Goal: Task Accomplishment & Management: Use online tool/utility

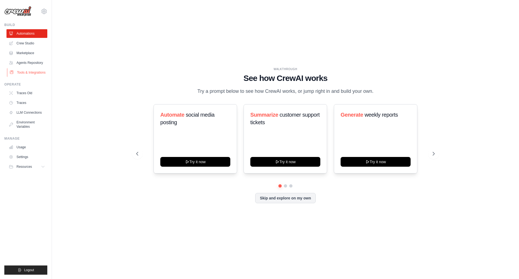
click at [34, 75] on link "Tools & Integrations" at bounding box center [27, 72] width 41 height 9
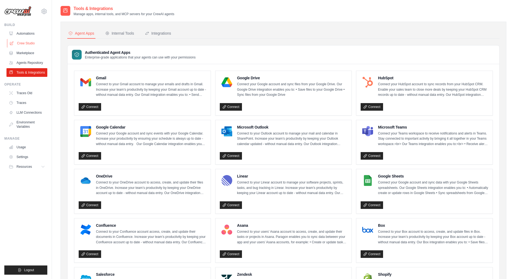
click at [27, 42] on link "Crew Studio" at bounding box center [27, 43] width 41 height 9
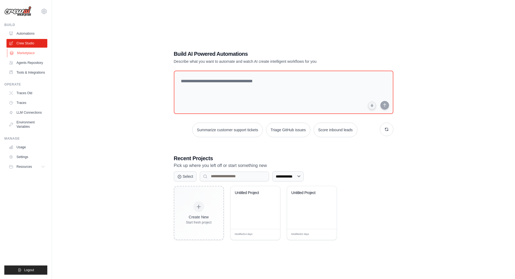
click at [24, 52] on link "Marketplace" at bounding box center [27, 53] width 41 height 9
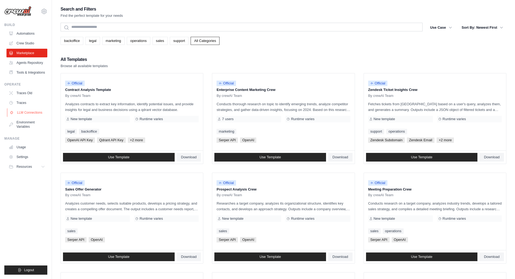
click at [30, 109] on link "LLM Connections" at bounding box center [27, 112] width 41 height 9
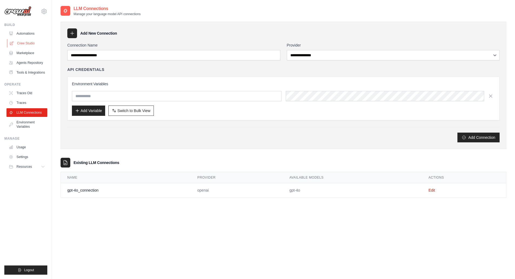
click at [28, 42] on link "Crew Studio" at bounding box center [27, 43] width 41 height 9
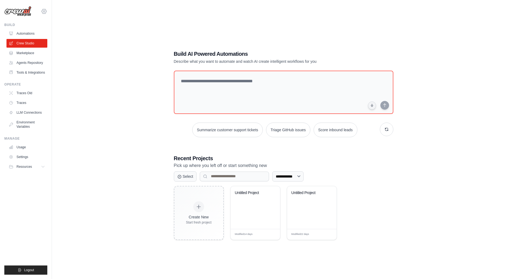
click at [45, 11] on icon at bounding box center [44, 12] width 2 height 2
click at [58, 51] on span "Denodo Technologies" at bounding box center [67, 49] width 43 height 5
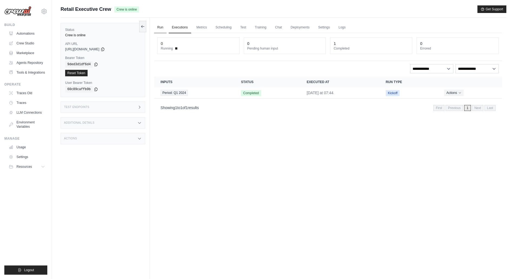
click at [161, 29] on link "Run" at bounding box center [160, 27] width 12 height 11
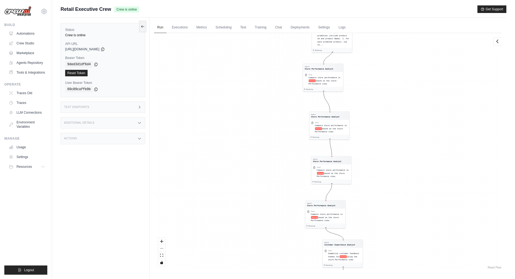
drag, startPoint x: 269, startPoint y: 94, endPoint x: 229, endPoint y: 113, distance: 44.0
click at [229, 113] on div "Agent Sales Intelligence Analyst Task Analyze monthly sales performance for PER…" at bounding box center [328, 151] width 348 height 237
drag, startPoint x: 239, startPoint y: 114, endPoint x: 225, endPoint y: 109, distance: 15.4
click at [225, 109] on div "Agent Sales Intelligence Analyst Task Analyze monthly sales performance for PER…" at bounding box center [328, 151] width 348 height 237
click at [234, 182] on div "Agent Sales Intelligence Analyst Task Analyze monthly sales performance for PER…" at bounding box center [328, 151] width 348 height 237
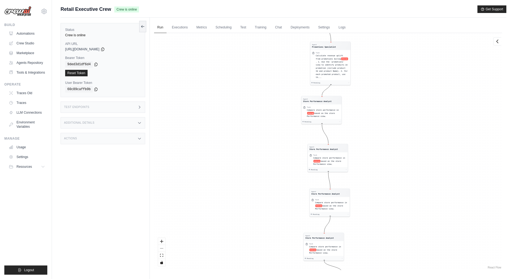
drag, startPoint x: 254, startPoint y: 110, endPoint x: 252, endPoint y: 144, distance: 33.8
click at [252, 144] on div "Agent Sales Intelligence Analyst Task Analyze monthly sales performance for PER…" at bounding box center [328, 151] width 348 height 237
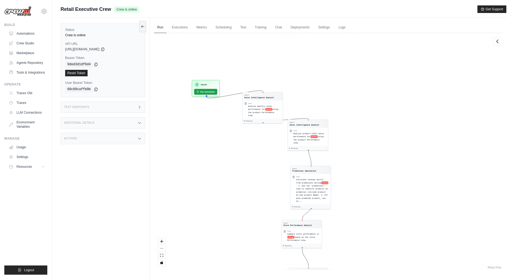
drag, startPoint x: 239, startPoint y: 119, endPoint x: 228, endPoint y: 204, distance: 86.1
click at [228, 204] on div "Agent Sales Intelligence Analyst Task Analyze monthly sales performance for PER…" at bounding box center [328, 151] width 348 height 237
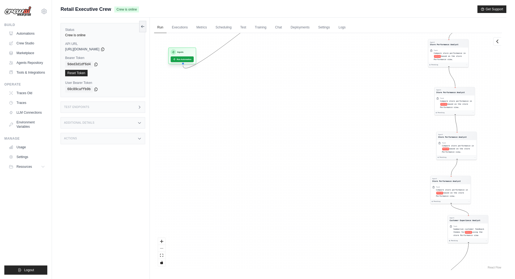
drag, startPoint x: 211, startPoint y: 81, endPoint x: 191, endPoint y: 52, distance: 35.7
click at [191, 52] on div "Inputs" at bounding box center [182, 51] width 23 height 5
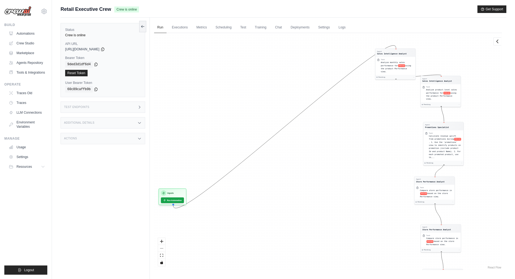
drag, startPoint x: 354, startPoint y: 83, endPoint x: 342, endPoint y: 221, distance: 138.3
click at [342, 221] on div "Agent Sales Intelligence Analyst Task Analyze monthly sales performance for PER…" at bounding box center [328, 151] width 348 height 237
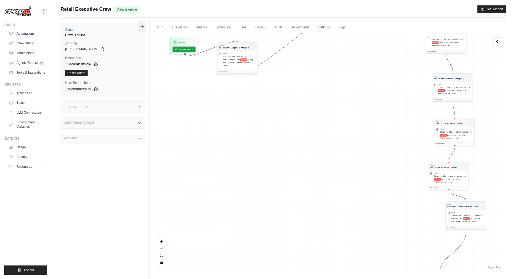
drag, startPoint x: 394, startPoint y: 52, endPoint x: 235, endPoint y: 46, distance: 159.0
click at [235, 46] on div "Agent Sales Intelligence Analyst" at bounding box center [234, 46] width 30 height 5
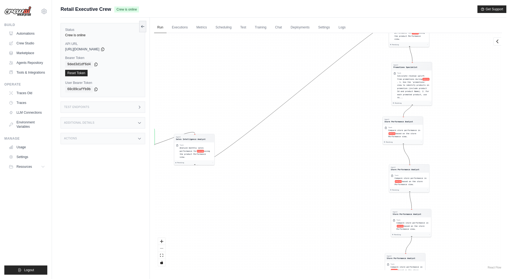
drag, startPoint x: 368, startPoint y: 62, endPoint x: 324, endPoint y: 153, distance: 101.2
click at [324, 153] on div "Agent Sales Intelligence Analyst Task Analyze monthly sales performance for PER…" at bounding box center [328, 151] width 348 height 237
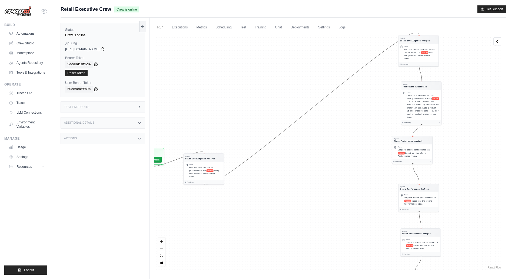
drag, startPoint x: 324, startPoint y: 153, endPoint x: 335, endPoint y: 173, distance: 22.6
click at [335, 173] on div "Agent Sales Intelligence Analyst Task Analyze monthly sales performance for PER…" at bounding box center [328, 151] width 348 height 237
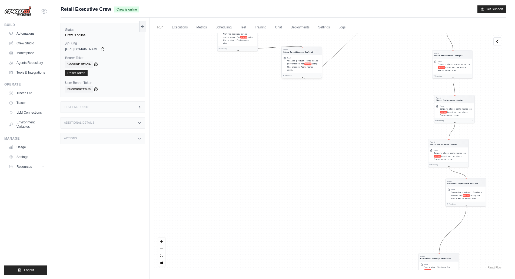
drag, startPoint x: 420, startPoint y: 40, endPoint x: 302, endPoint y: 44, distance: 118.5
click at [302, 51] on div "Sales Intelligence Analyst" at bounding box center [298, 52] width 30 height 3
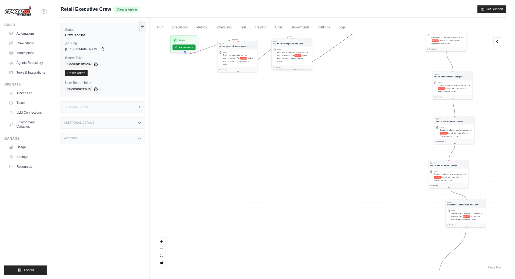
drag, startPoint x: 302, startPoint y: 44, endPoint x: 291, endPoint y: 39, distance: 12.1
click at [291, 39] on div "Agent Sales Intelligence Analyst" at bounding box center [292, 42] width 40 height 8
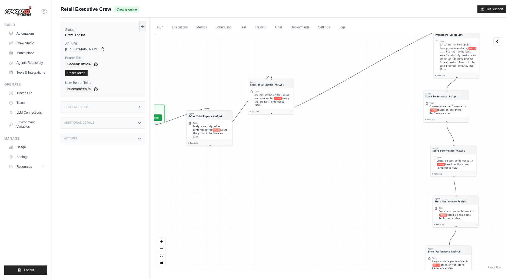
drag, startPoint x: 352, startPoint y: 56, endPoint x: 335, endPoint y: 154, distance: 98.9
click at [335, 154] on div "Agent Sales Intelligence Analyst Task Analyze monthly sales performance for PER…" at bounding box center [328, 151] width 348 height 237
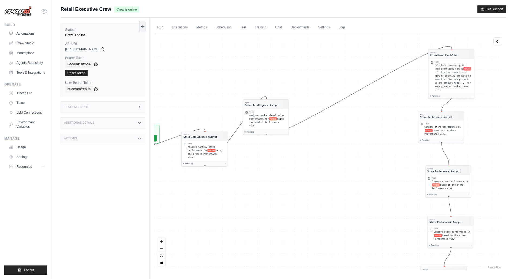
drag, startPoint x: 406, startPoint y: 81, endPoint x: 401, endPoint y: 106, distance: 24.9
click at [401, 106] on div "Agent Sales Intelligence Analyst Task Analyze monthly sales performance for PER…" at bounding box center [328, 151] width 348 height 237
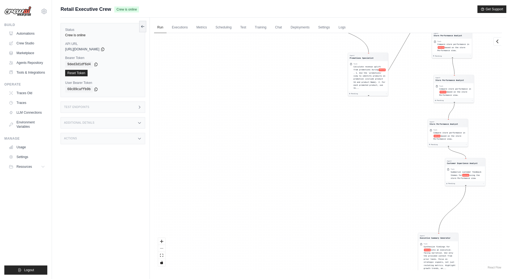
drag, startPoint x: 446, startPoint y: 56, endPoint x: 353, endPoint y: 21, distance: 99.2
click at [353, 21] on div "Run Executions Metrics Scheduling Test Training Chat Deployments Settings Logs …" at bounding box center [328, 157] width 357 height 279
drag, startPoint x: 353, startPoint y: 21, endPoint x: 363, endPoint y: 54, distance: 34.6
click at [363, 54] on div "Run Executions Metrics Scheduling Test Training Chat Deployments Settings Logs …" at bounding box center [328, 157] width 357 height 279
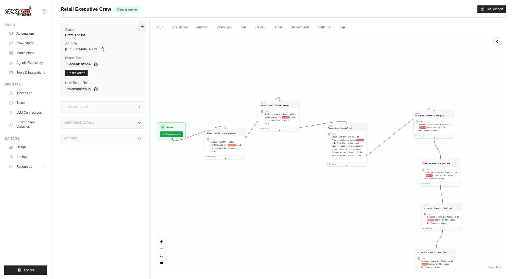
drag, startPoint x: 373, startPoint y: 58, endPoint x: 360, endPoint y: 188, distance: 130.3
click at [360, 188] on div "Agent Sales Intelligence Analyst Task Analyze monthly sales performance for PER…" at bounding box center [328, 151] width 348 height 237
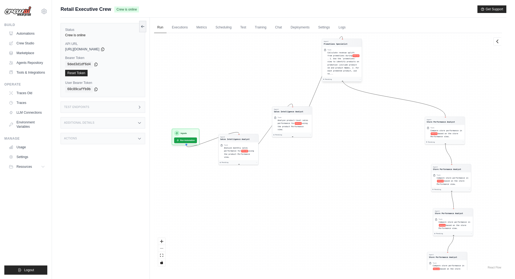
drag, startPoint x: 346, startPoint y: 123, endPoint x: 342, endPoint y: 39, distance: 83.9
click at [342, 39] on div "Agent Promotions Specialist" at bounding box center [341, 43] width 39 height 8
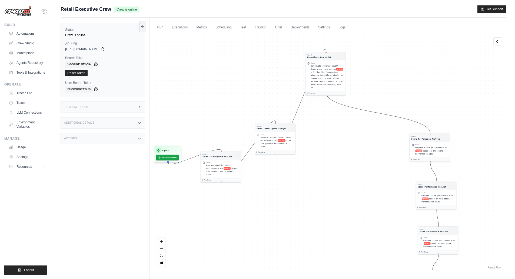
drag, startPoint x: 355, startPoint y: 75, endPoint x: 339, endPoint y: 192, distance: 118.7
click at [339, 192] on div "Agent Sales Intelligence Analyst Task Analyze monthly sales performance for PER…" at bounding box center [328, 151] width 348 height 237
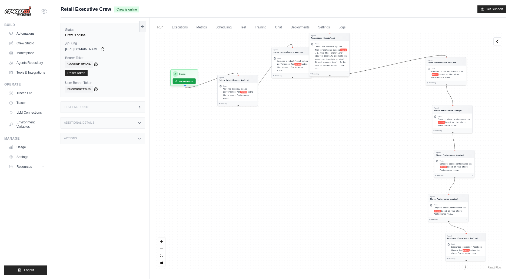
drag, startPoint x: 326, startPoint y: 53, endPoint x: 330, endPoint y: 35, distance: 18.2
click at [330, 35] on div "Agent" at bounding box center [323, 36] width 24 height 2
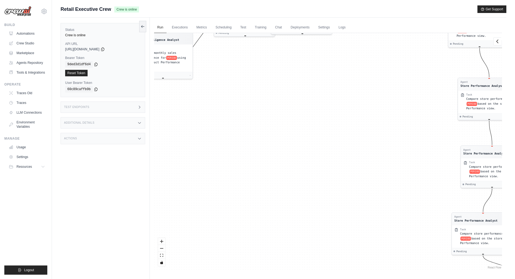
scroll to position [23, 0]
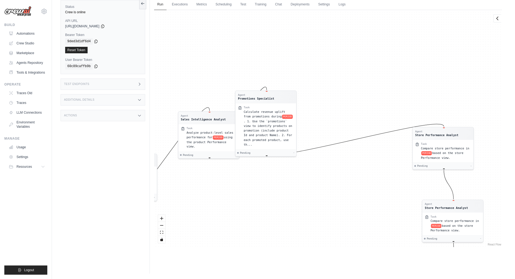
drag, startPoint x: 359, startPoint y: 95, endPoint x: 311, endPoint y: 291, distance: 202.1
click at [311, 278] on html "arajwani@denodo.com Arif's Personal Organization Denodo Technologies GitHub" at bounding box center [257, 128] width 515 height 302
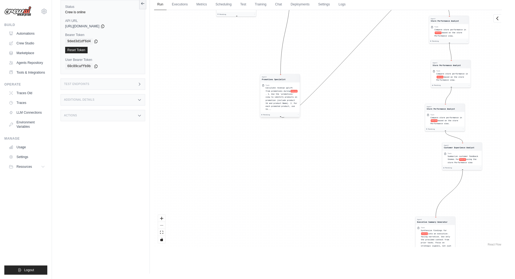
drag, startPoint x: 267, startPoint y: 95, endPoint x: 281, endPoint y: 89, distance: 14.5
click at [281, 78] on div "Agent" at bounding box center [274, 77] width 24 height 2
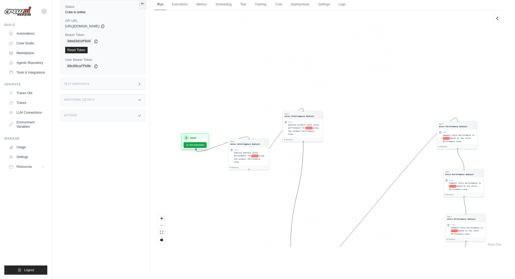
drag, startPoint x: 390, startPoint y: 79, endPoint x: 401, endPoint y: 243, distance: 163.9
click at [401, 243] on div "Agent Sales Intelligence Analyst Task Analyze monthly sales performance for PER…" at bounding box center [328, 128] width 348 height 237
click at [498, 19] on icon at bounding box center [497, 17] width 5 height 5
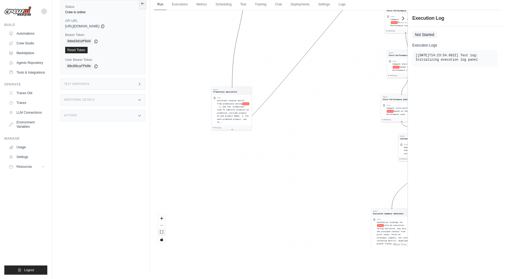
click at [164, 234] on button "fit view" at bounding box center [161, 231] width 7 height 7
click at [163, 226] on div "React Flow controls" at bounding box center [161, 229] width 7 height 28
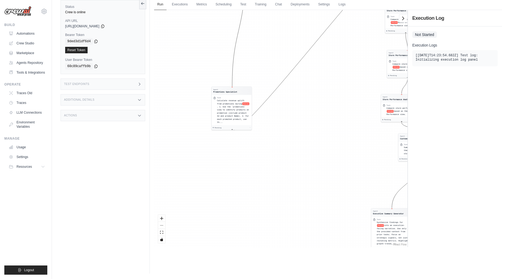
click at [163, 226] on div "React Flow controls" at bounding box center [161, 229] width 7 height 28
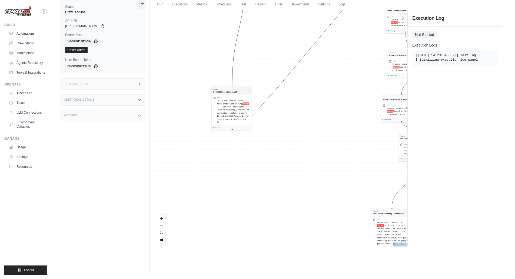
click at [163, 226] on div "React Flow controls" at bounding box center [161, 229] width 7 height 28
click at [249, 200] on div "Agent Sales Intelligence Analyst Task Analyze monthly sales performance for PER…" at bounding box center [280, 128] width 253 height 237
click at [162, 225] on div "React Flow controls" at bounding box center [161, 229] width 7 height 28
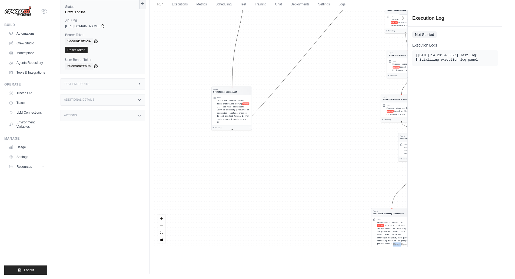
click at [162, 225] on div "React Flow controls" at bounding box center [161, 229] width 7 height 28
click at [375, 111] on div "Agent Sales Intelligence Analyst Task Analyze monthly sales performance for PER…" at bounding box center [280, 128] width 253 height 237
click at [28, 35] on link "Automations" at bounding box center [27, 33] width 41 height 9
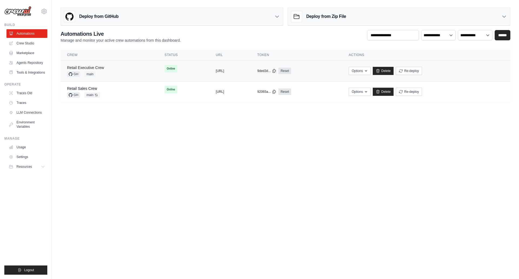
click at [101, 66] on link "Retail Executive Crew" at bounding box center [85, 67] width 37 height 4
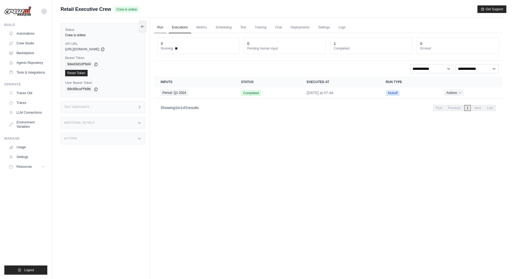
click at [161, 25] on link "Run" at bounding box center [160, 27] width 12 height 11
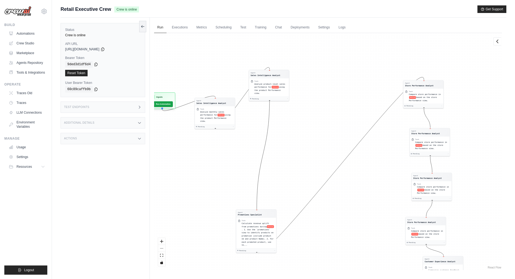
drag, startPoint x: 338, startPoint y: 57, endPoint x: 316, endPoint y: 157, distance: 102.3
click at [316, 157] on div "Agent Sales Intelligence Analyst Task Analyze monthly sales performance for PER…" at bounding box center [328, 151] width 348 height 237
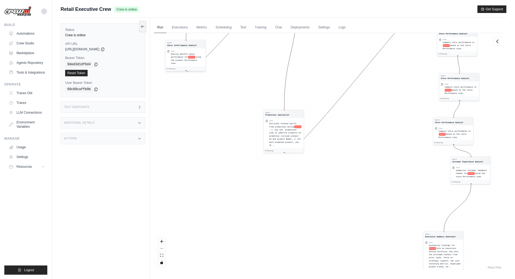
drag, startPoint x: 218, startPoint y: 101, endPoint x: 188, endPoint y: 44, distance: 64.6
click at [188, 44] on div "Sales Intelligence Analyst" at bounding box center [182, 45] width 30 height 3
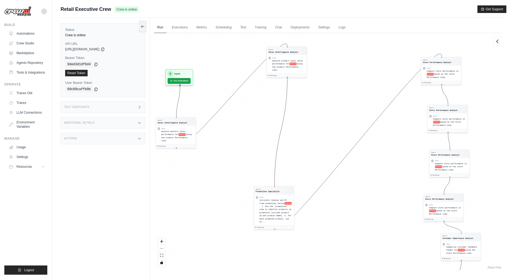
drag, startPoint x: 242, startPoint y: 68, endPoint x: 234, endPoint y: 144, distance: 75.9
click at [234, 144] on div "Agent Sales Intelligence Analyst Task Analyze monthly sales performance for PER…" at bounding box center [328, 151] width 348 height 237
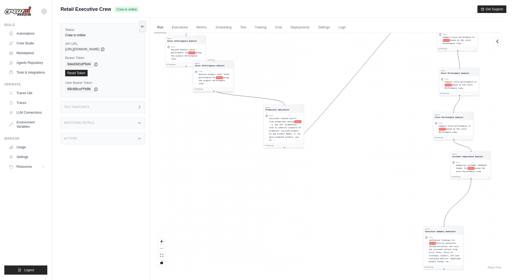
drag, startPoint x: 287, startPoint y: 49, endPoint x: 212, endPoint y: 64, distance: 76.3
click at [212, 64] on div "Agent Sales Intelligence Analyst" at bounding box center [210, 64] width 30 height 5
drag, startPoint x: 212, startPoint y: 64, endPoint x: 184, endPoint y: 79, distance: 31.7
click at [184, 79] on div "Sales Intelligence Analyst" at bounding box center [183, 80] width 30 height 3
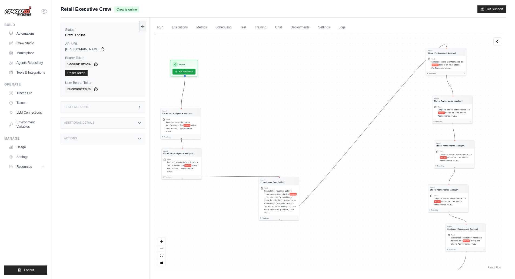
drag, startPoint x: 274, startPoint y: 61, endPoint x: 269, endPoint y: 134, distance: 73.4
click at [269, 134] on div "Agent Sales Intelligence Analyst Task Analyze monthly sales performance for PER…" at bounding box center [328, 151] width 348 height 237
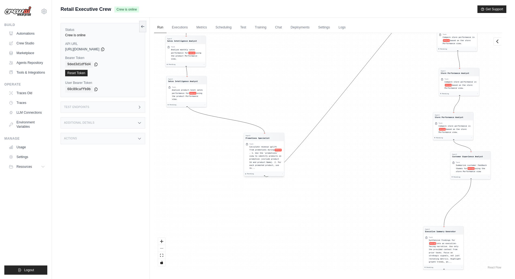
drag, startPoint x: 276, startPoint y: 179, endPoint x: 261, endPoint y: 135, distance: 47.3
click at [261, 135] on div "Agent" at bounding box center [257, 135] width 24 height 2
drag, startPoint x: 261, startPoint y: 135, endPoint x: 254, endPoint y: 76, distance: 58.8
click at [254, 99] on div "Agent Promotions Specialist" at bounding box center [262, 103] width 40 height 8
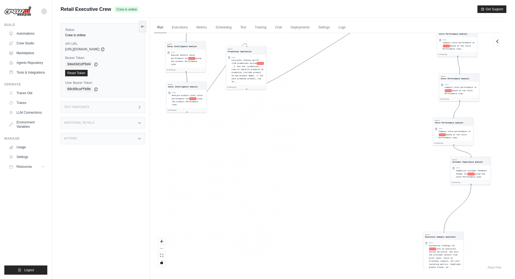
drag, startPoint x: 254, startPoint y: 76, endPoint x: 243, endPoint y: 43, distance: 35.3
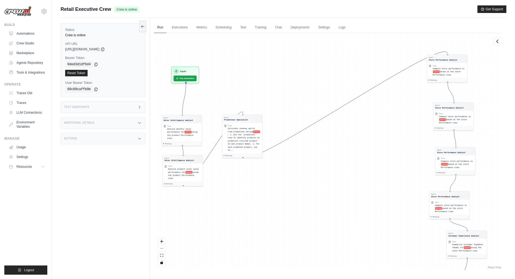
drag, startPoint x: 351, startPoint y: 72, endPoint x: 348, endPoint y: 151, distance: 79.3
click at [348, 151] on div "Agent Sales Intelligence Analyst Task Analyze monthly sales performance for PER…" at bounding box center [328, 151] width 348 height 237
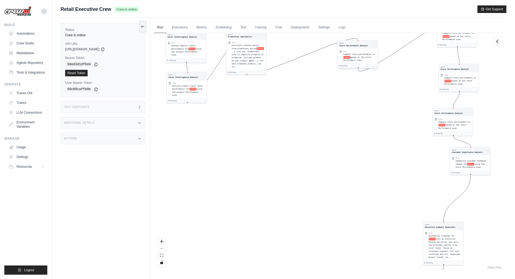
drag, startPoint x: 448, startPoint y: 57, endPoint x: 350, endPoint y: 38, distance: 99.7
click at [350, 42] on div "Agent" at bounding box center [353, 43] width 28 height 2
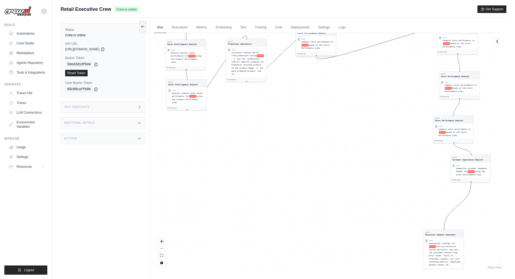
drag, startPoint x: 350, startPoint y: 38, endPoint x: 313, endPoint y: 42, distance: 37.8
click at [313, 42] on span "Compare store performance in" at bounding box center [317, 42] width 32 height 2
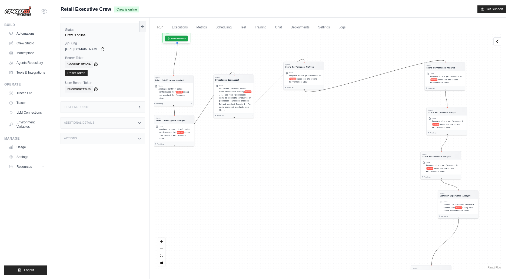
drag, startPoint x: 410, startPoint y: 75, endPoint x: 398, endPoint y: 122, distance: 48.3
click at [398, 122] on div "Agent Sales Intelligence Analyst Task Analyze monthly sales performance for PER…" at bounding box center [328, 151] width 348 height 237
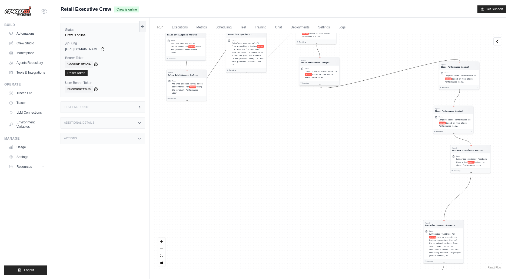
drag, startPoint x: 438, startPoint y: 68, endPoint x: 311, endPoint y: 62, distance: 126.4
click at [311, 62] on div "Store Performance Analyst" at bounding box center [315, 62] width 28 height 3
click at [459, 64] on div "Agent" at bounding box center [455, 64] width 28 height 2
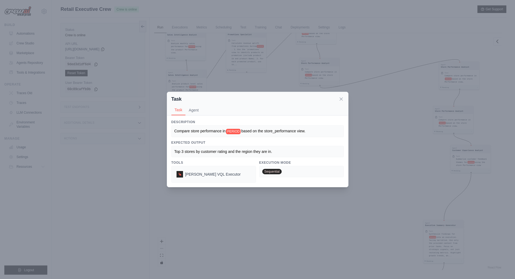
click at [340, 95] on div "Task Task Agent" at bounding box center [257, 104] width 181 height 24
click at [341, 98] on icon at bounding box center [340, 98] width 5 height 5
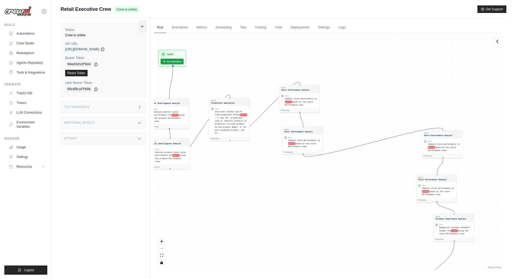
drag, startPoint x: 367, startPoint y: 92, endPoint x: 350, endPoint y: 160, distance: 70.4
click at [350, 160] on div "Agent Sales Intelligence Analyst Task Analyze monthly sales performance for PER…" at bounding box center [328, 151] width 348 height 237
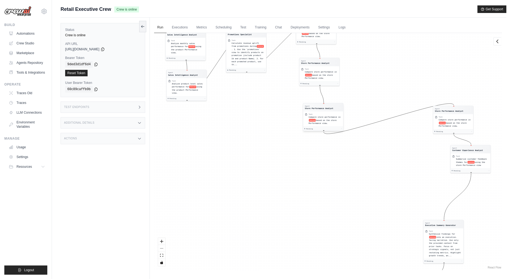
drag, startPoint x: 441, startPoint y: 132, endPoint x: 321, endPoint y: 106, distance: 122.9
click at [321, 106] on div "Agent" at bounding box center [319, 106] width 28 height 2
drag, startPoint x: 453, startPoint y: 109, endPoint x: 323, endPoint y: 146, distance: 134.9
click at [323, 146] on div "Store Performance Analyst" at bounding box center [321, 147] width 28 height 3
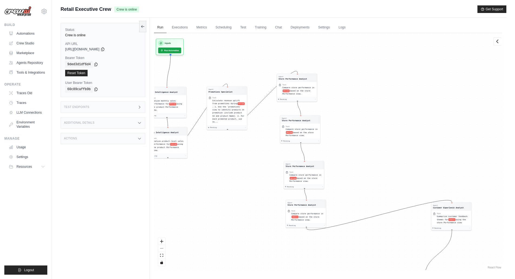
drag, startPoint x: 391, startPoint y: 59, endPoint x: 371, endPoint y: 117, distance: 60.4
click at [371, 117] on div "Agent Sales Intelligence Analyst Task Analyze monthly sales performance for PER…" at bounding box center [328, 151] width 348 height 237
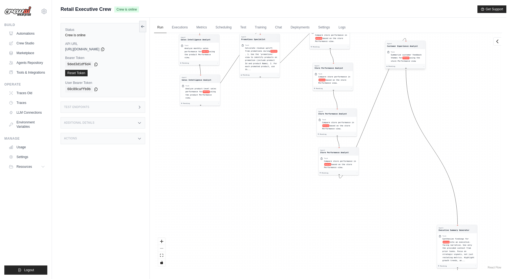
drag, startPoint x: 452, startPoint y: 205, endPoint x: 402, endPoint y: 42, distance: 170.5
click at [402, 42] on div "Agent Customer Experience Analyst" at bounding box center [405, 45] width 40 height 8
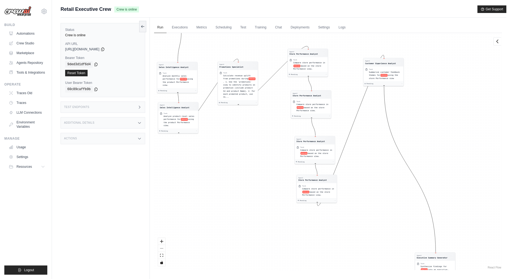
drag, startPoint x: 444, startPoint y: 98, endPoint x: 422, endPoint y: 130, distance: 38.9
click at [422, 130] on div "Agent Sales Intelligence Analyst Task Analyze monthly sales performance for PER…" at bounding box center [328, 151] width 348 height 237
drag, startPoint x: 429, startPoint y: 252, endPoint x: 415, endPoint y: 196, distance: 57.6
click at [415, 196] on div "Agent Sales Intelligence Analyst Task Analyze monthly sales performance for PER…" at bounding box center [328, 151] width 348 height 237
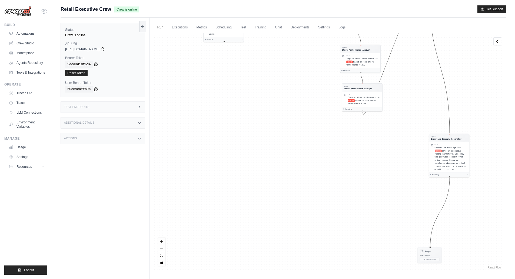
drag, startPoint x: 415, startPoint y: 196, endPoint x: 424, endPoint y: 135, distance: 62.3
click at [424, 135] on div "Agent Sales Intelligence Analyst Task Analyze monthly sales performance for PER…" at bounding box center [328, 151] width 348 height 237
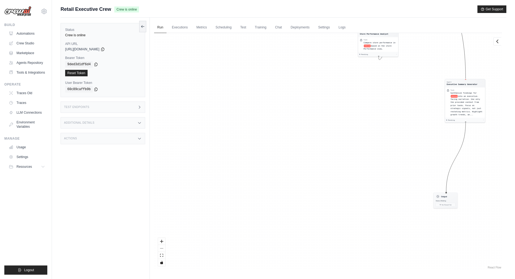
drag, startPoint x: 424, startPoint y: 135, endPoint x: 440, endPoint y: 79, distance: 57.4
click at [440, 79] on div "Agent Sales Intelligence Analyst Task Analyze monthly sales performance for PER…" at bounding box center [328, 151] width 348 height 237
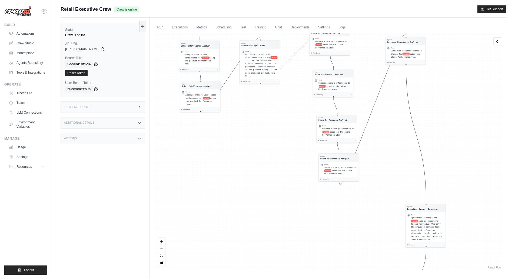
drag, startPoint x: 433, startPoint y: 45, endPoint x: 393, endPoint y: 173, distance: 134.0
click at [393, 173] on div "Agent Sales Intelligence Analyst Task Analyze monthly sales performance for PER…" at bounding box center [328, 151] width 348 height 237
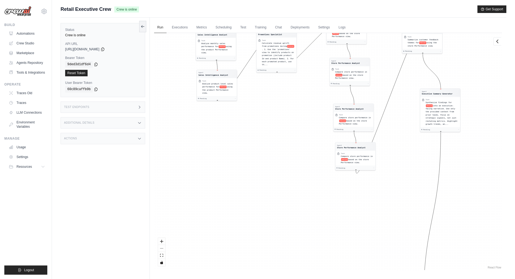
drag, startPoint x: 425, startPoint y: 204, endPoint x: 438, endPoint y: 87, distance: 117.5
click at [438, 87] on div "Agent Sales Intelligence Analyst Task Analyze monthly sales performance for PER…" at bounding box center [328, 151] width 348 height 237
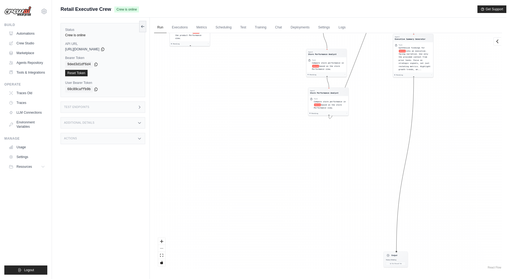
drag, startPoint x: 468, startPoint y: 200, endPoint x: 441, endPoint y: 146, distance: 60.9
click at [441, 146] on div "Agent Sales Intelligence Analyst Task Analyze monthly sales performance for PER…" at bounding box center [328, 151] width 348 height 237
drag, startPoint x: 401, startPoint y: 253, endPoint x: 426, endPoint y: 190, distance: 68.2
click at [426, 190] on div "Agent Sales Intelligence Analyst Task Analyze monthly sales performance for PER…" at bounding box center [328, 151] width 348 height 237
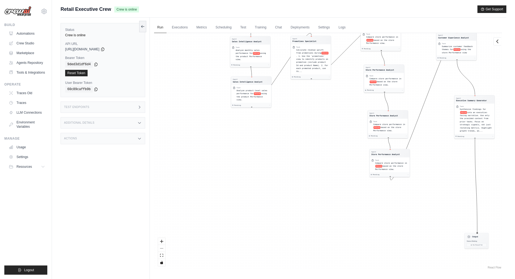
drag, startPoint x: 426, startPoint y: 190, endPoint x: 406, endPoint y: 170, distance: 28.1
click at [406, 170] on div "Agent Sales Intelligence Analyst Task Analyze monthly sales performance for PER…" at bounding box center [328, 151] width 348 height 237
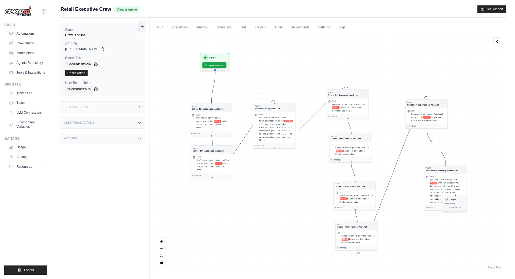
drag, startPoint x: 427, startPoint y: 248, endPoint x: 465, endPoint y: 195, distance: 64.4
click at [465, 197] on div "Output" at bounding box center [454, 199] width 21 height 5
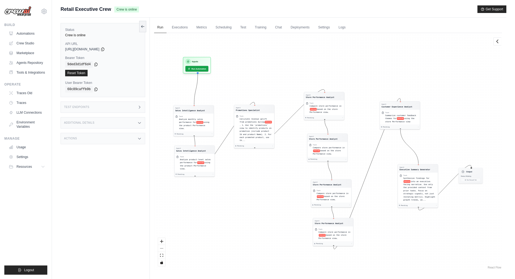
drag, startPoint x: 465, startPoint y: 195, endPoint x: 478, endPoint y: 167, distance: 31.3
click at [478, 167] on div "Agent Sales Intelligence Analyst Task Analyze monthly sales performance for PER…" at bounding box center [328, 151] width 348 height 237
drag, startPoint x: 256, startPoint y: 110, endPoint x: 251, endPoint y: 111, distance: 4.9
click at [251, 111] on div "Promotions Specialist" at bounding box center [243, 110] width 24 height 3
drag, startPoint x: 321, startPoint y: 95, endPoint x: 307, endPoint y: 96, distance: 14.4
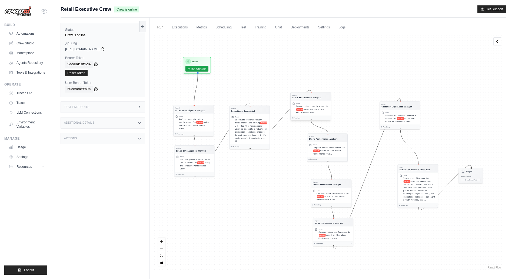
click at [307, 96] on div "Agent" at bounding box center [306, 95] width 28 height 2
drag, startPoint x: 325, startPoint y: 138, endPoint x: 308, endPoint y: 139, distance: 16.2
click at [308, 139] on div "Store Performance Analyst" at bounding box center [308, 139] width 28 height 3
drag, startPoint x: 334, startPoint y: 183, endPoint x: 314, endPoint y: 182, distance: 20.6
click at [314, 182] on div "Store Performance Analyst" at bounding box center [307, 182] width 28 height 3
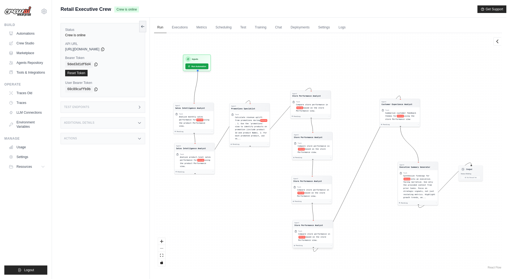
drag, startPoint x: 335, startPoint y: 221, endPoint x: 315, endPoint y: 223, distance: 20.6
click at [315, 223] on div "Agent Store Performance Analyst" at bounding box center [308, 223] width 28 height 5
drag, startPoint x: 402, startPoint y: 103, endPoint x: 379, endPoint y: 96, distance: 23.9
click at [379, 96] on div "Customer Experience Analyst" at bounding box center [375, 96] width 31 height 3
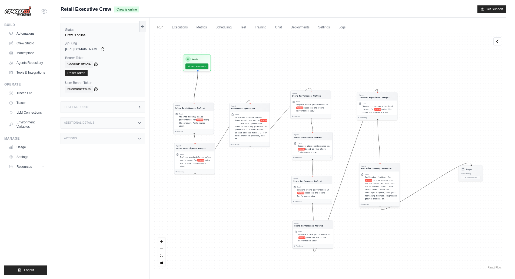
drag, startPoint x: 416, startPoint y: 165, endPoint x: 377, endPoint y: 167, distance: 39.0
click at [377, 167] on div "Executive Summary Generator" at bounding box center [376, 168] width 31 height 3
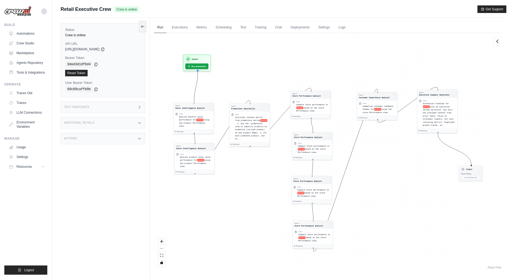
drag, startPoint x: 385, startPoint y: 166, endPoint x: 447, endPoint y: 88, distance: 100.0
click at [447, 88] on div "Agent Sales Intelligence Analyst Task Analyze monthly sales performance for PER…" at bounding box center [328, 151] width 348 height 237
drag, startPoint x: 377, startPoint y: 96, endPoint x: 376, endPoint y: 148, distance: 52.4
click at [376, 148] on div "Customer Experience Analyst" at bounding box center [373, 148] width 31 height 3
